Goal: Task Accomplishment & Management: Use online tool/utility

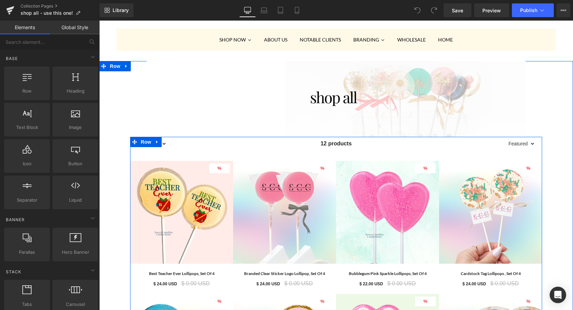
scroll to position [77, 0]
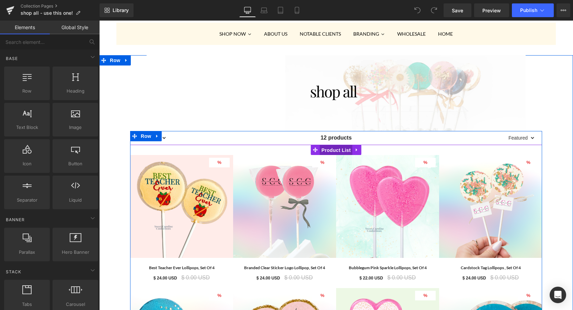
click at [337, 150] on span "Product List" at bounding box center [336, 150] width 33 height 10
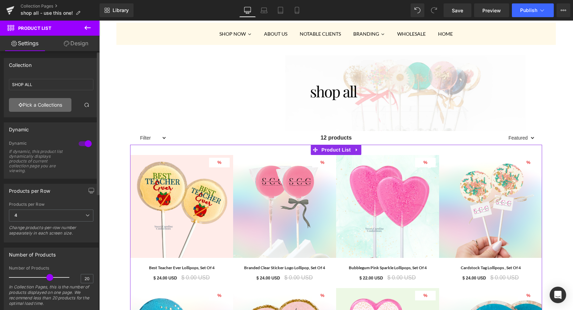
click at [49, 105] on link "Pick a Collections" at bounding box center [40, 105] width 62 height 14
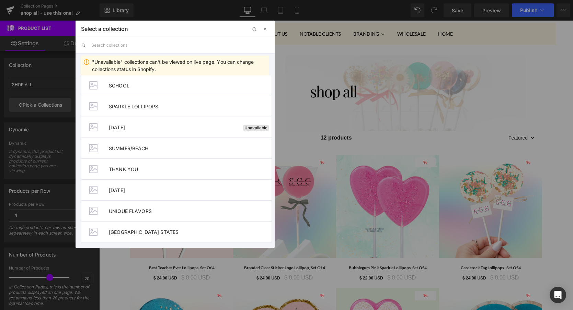
scroll to position [759, 0]
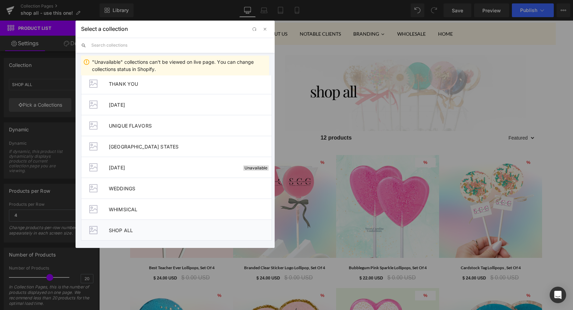
click at [114, 230] on span "SHOP ALL" at bounding box center [190, 231] width 163 height 6
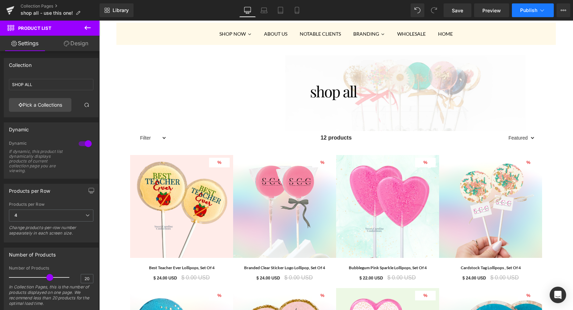
click at [528, 10] on span "Publish" at bounding box center [528, 10] width 17 height 5
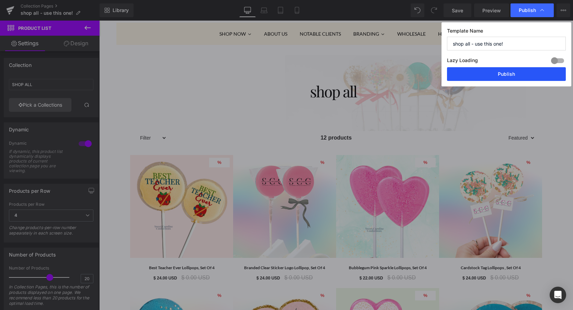
click at [513, 75] on button "Publish" at bounding box center [506, 74] width 119 height 14
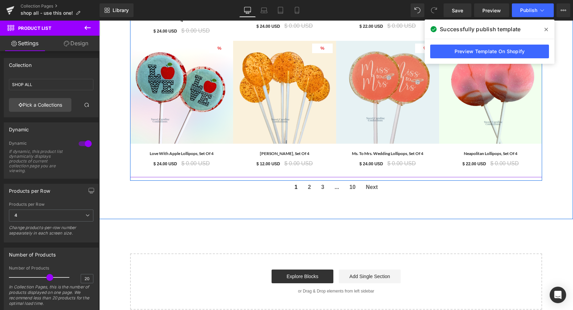
scroll to position [734, 0]
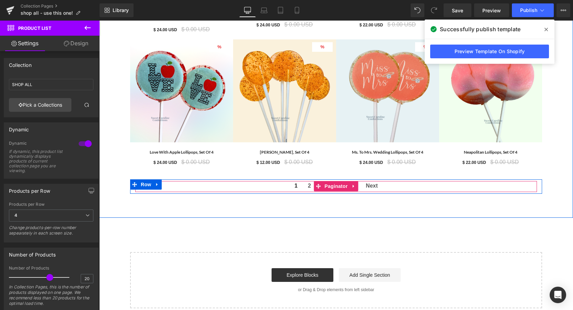
click at [310, 186] on span "2" at bounding box center [309, 185] width 3 height 9
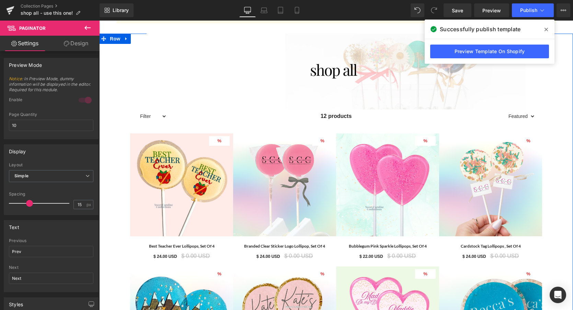
scroll to position [0, 0]
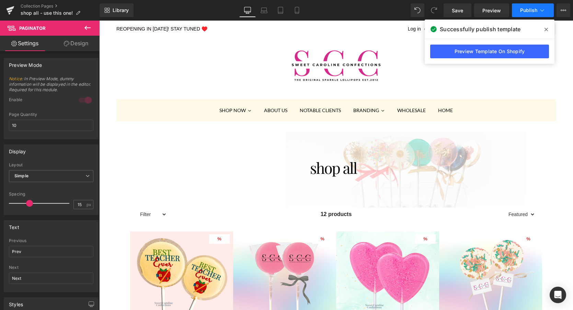
click at [520, 14] on button "Publish" at bounding box center [533, 10] width 42 height 14
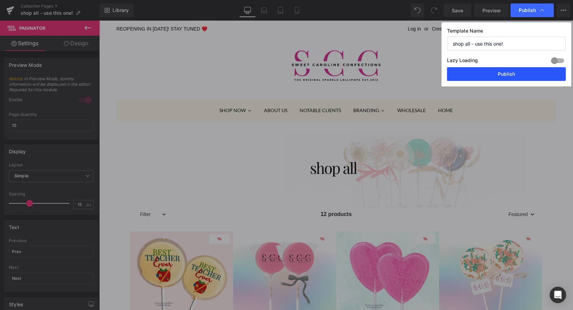
click at [510, 75] on button "Publish" at bounding box center [506, 74] width 119 height 14
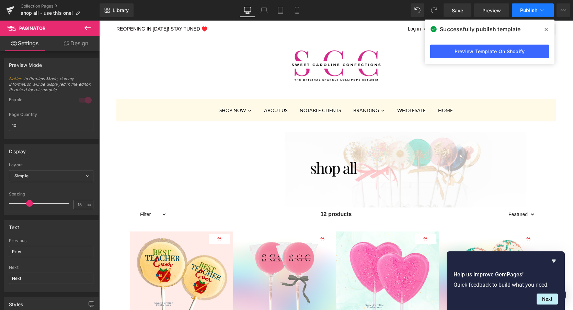
click at [527, 11] on span "Publish" at bounding box center [528, 10] width 17 height 5
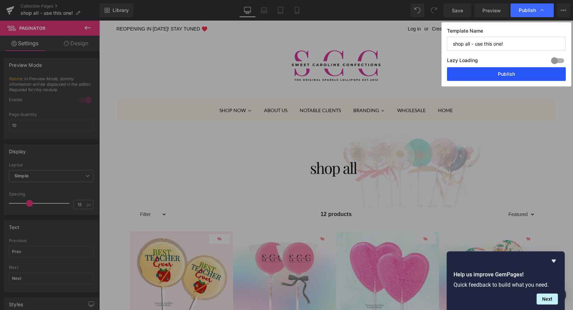
click at [516, 73] on button "Publish" at bounding box center [506, 74] width 119 height 14
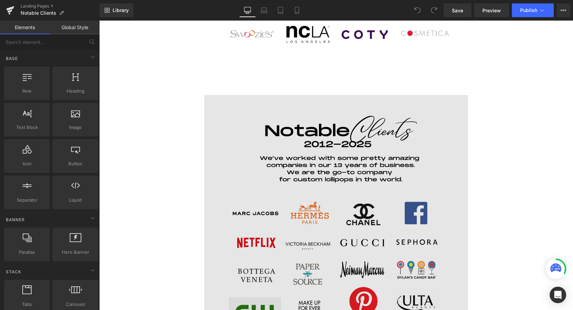
scroll to position [711, 0]
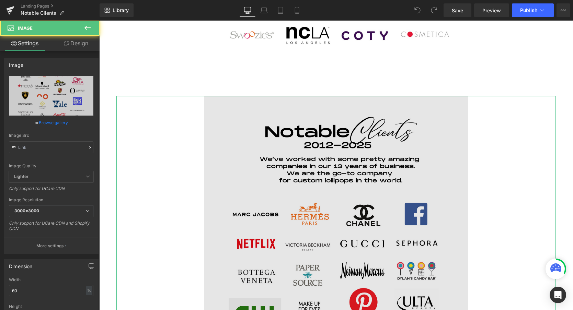
type input "[URL][DOMAIN_NAME]"
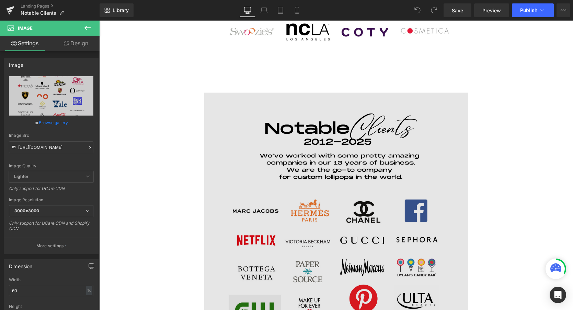
scroll to position [690, 0]
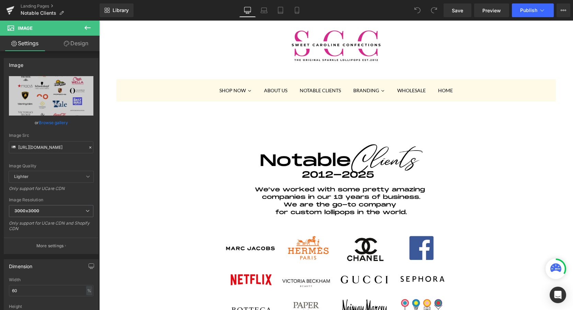
scroll to position [0, 0]
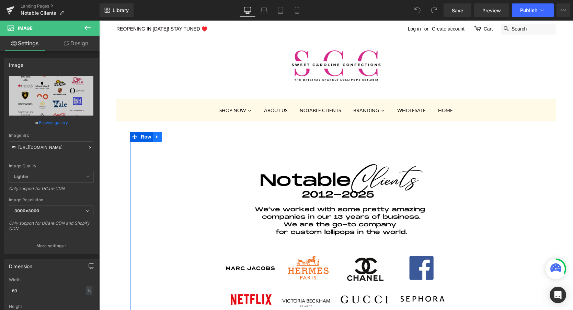
click at [156, 138] on icon at bounding box center [157, 137] width 5 height 5
click at [175, 137] on icon at bounding box center [175, 137] width 5 height 5
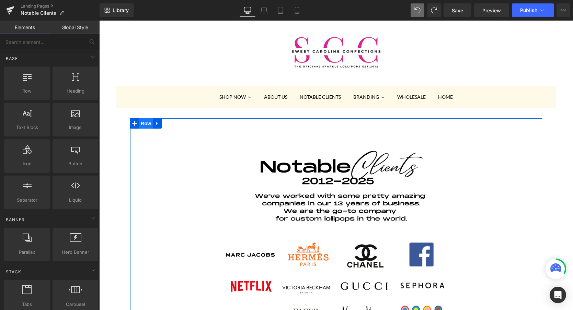
click at [143, 124] on span "Row" at bounding box center [146, 123] width 14 height 10
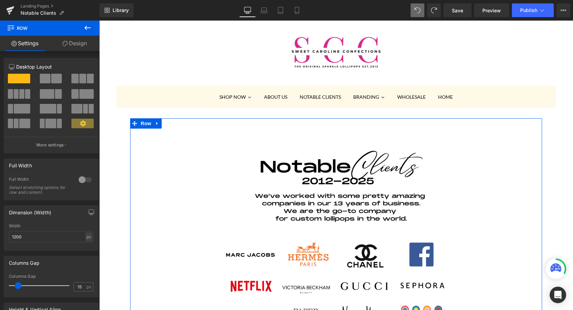
click at [84, 43] on link "Design" at bounding box center [75, 43] width 50 height 15
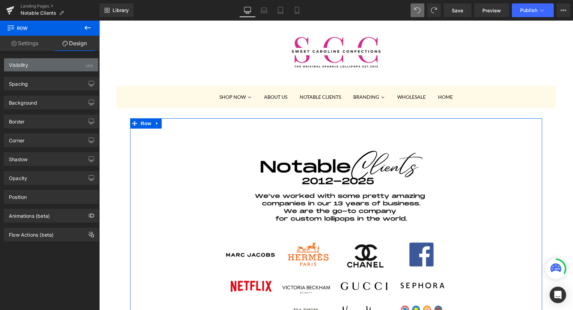
click at [33, 68] on div "Visibility (All)" at bounding box center [51, 64] width 94 height 13
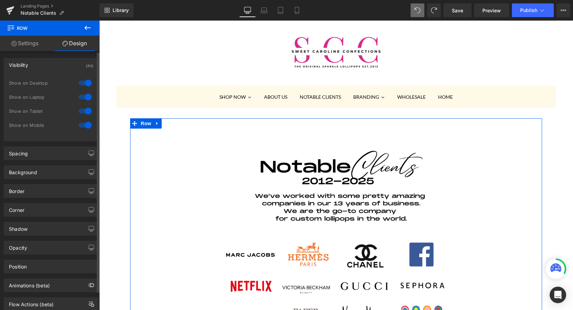
click at [82, 126] on div at bounding box center [85, 125] width 16 height 11
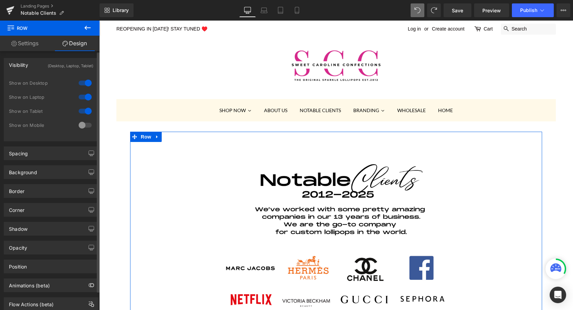
click at [79, 126] on div at bounding box center [85, 125] width 16 height 11
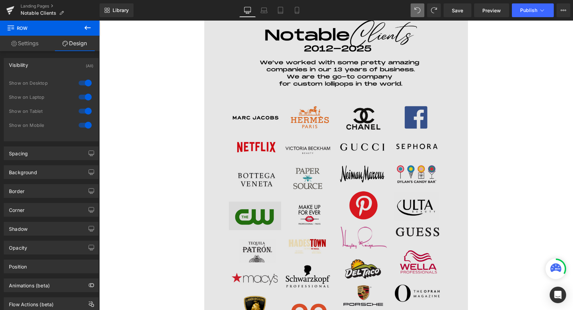
scroll to position [808, 0]
click at [315, 166] on img at bounding box center [336, 309] width 264 height 620
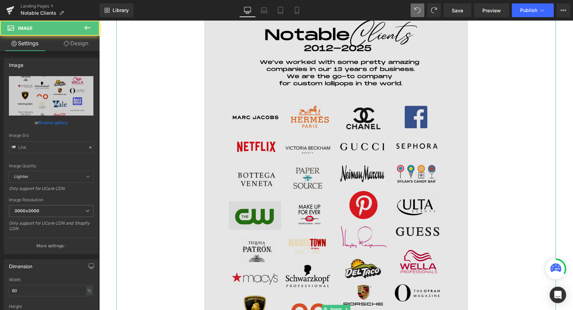
type input "[URL][DOMAIN_NAME]"
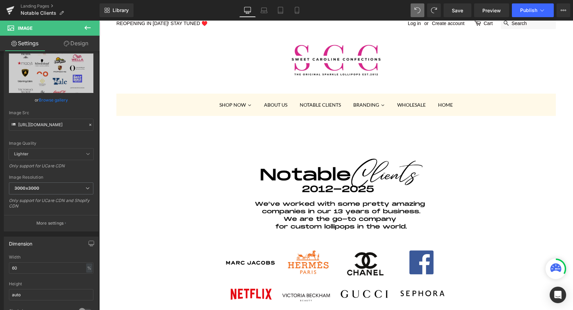
scroll to position [0, 0]
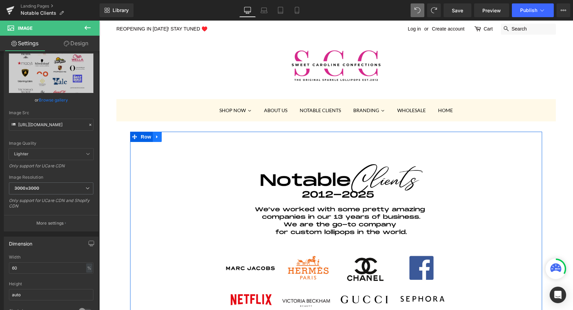
click at [158, 138] on icon at bounding box center [157, 137] width 5 height 5
click at [177, 136] on icon at bounding box center [175, 137] width 5 height 5
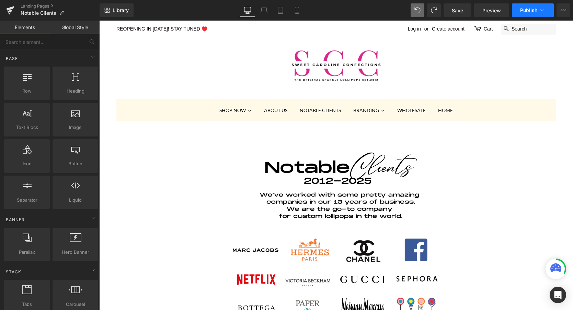
click at [525, 9] on span "Publish" at bounding box center [528, 10] width 17 height 5
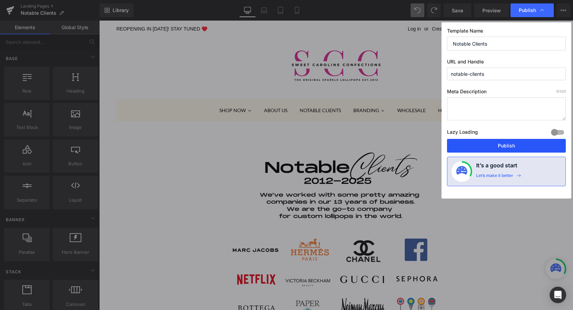
click at [496, 145] on button "Publish" at bounding box center [506, 146] width 119 height 14
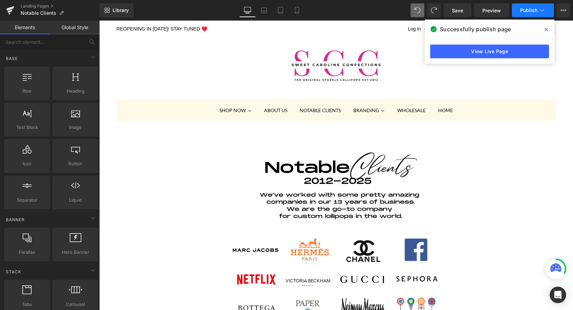
click at [530, 12] on span "Publish" at bounding box center [528, 10] width 17 height 5
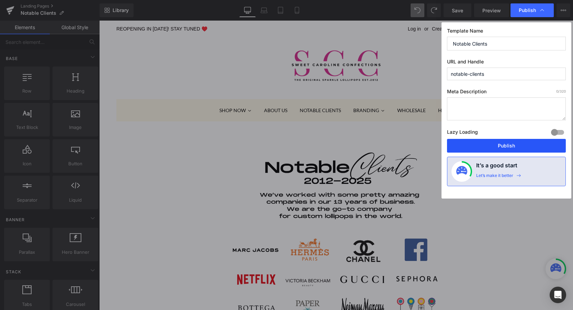
drag, startPoint x: 490, startPoint y: 144, endPoint x: 305, endPoint y: 72, distance: 198.8
click at [490, 144] on button "Publish" at bounding box center [506, 146] width 119 height 14
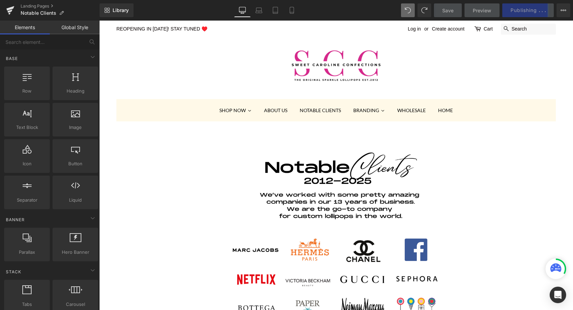
click at [464, 82] on div at bounding box center [335, 73] width 439 height 51
